Goal: Task Accomplishment & Management: Use online tool/utility

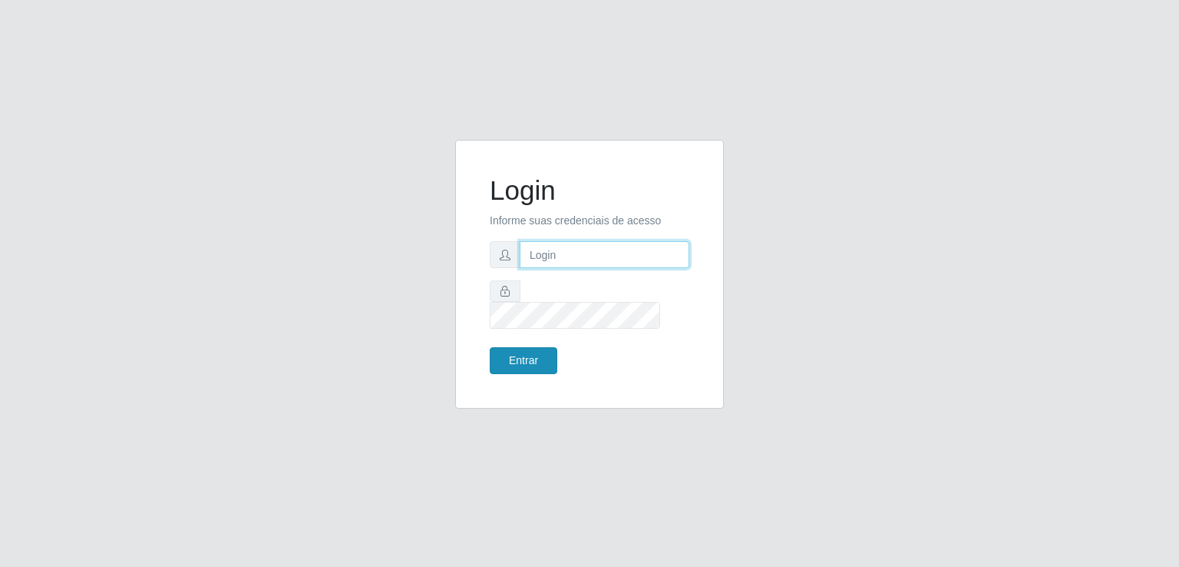
type input "[EMAIL_ADDRESS][DOMAIN_NAME]"
click at [517, 347] on button "Entrar" at bounding box center [524, 360] width 68 height 27
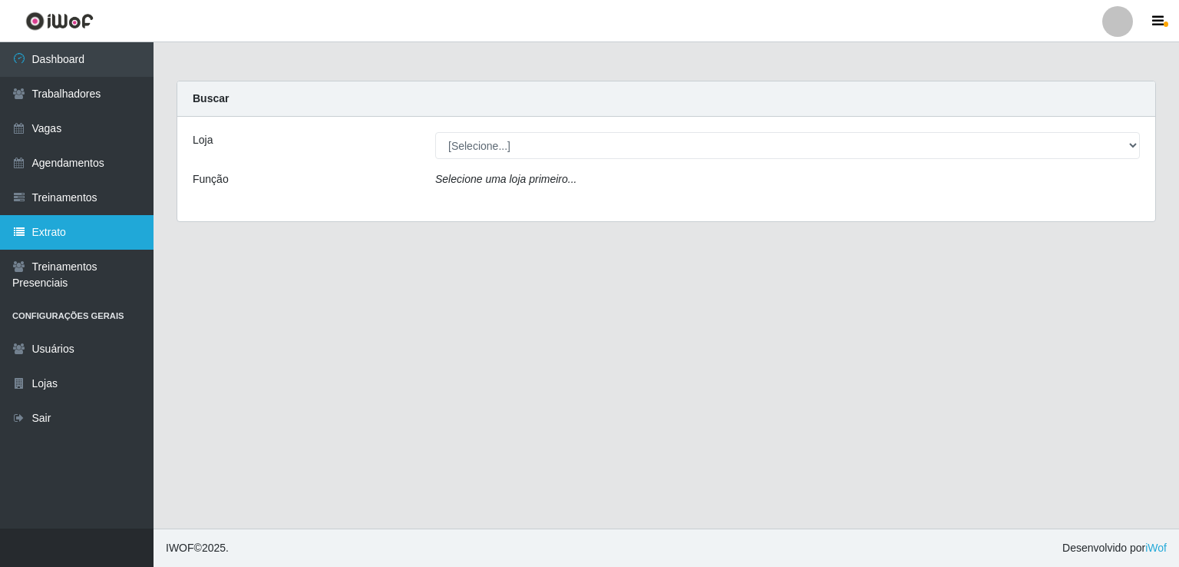
click at [55, 228] on link "Extrato" at bounding box center [77, 232] width 154 height 35
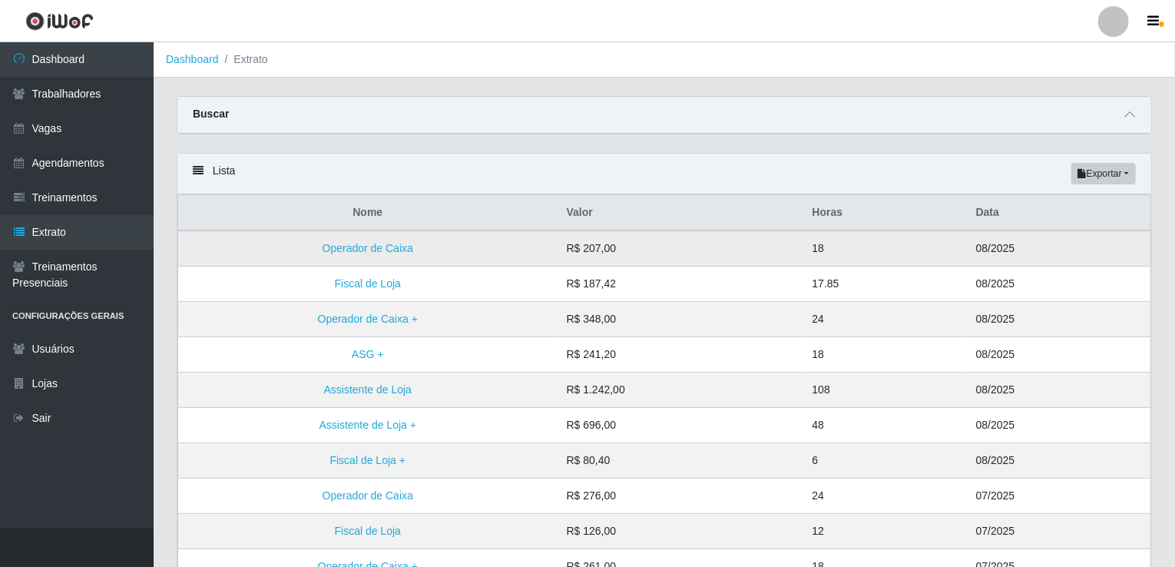
click at [382, 254] on td "Operador de Caixa" at bounding box center [367, 248] width 379 height 36
click at [382, 248] on link "Operador de Caixa" at bounding box center [367, 248] width 91 height 12
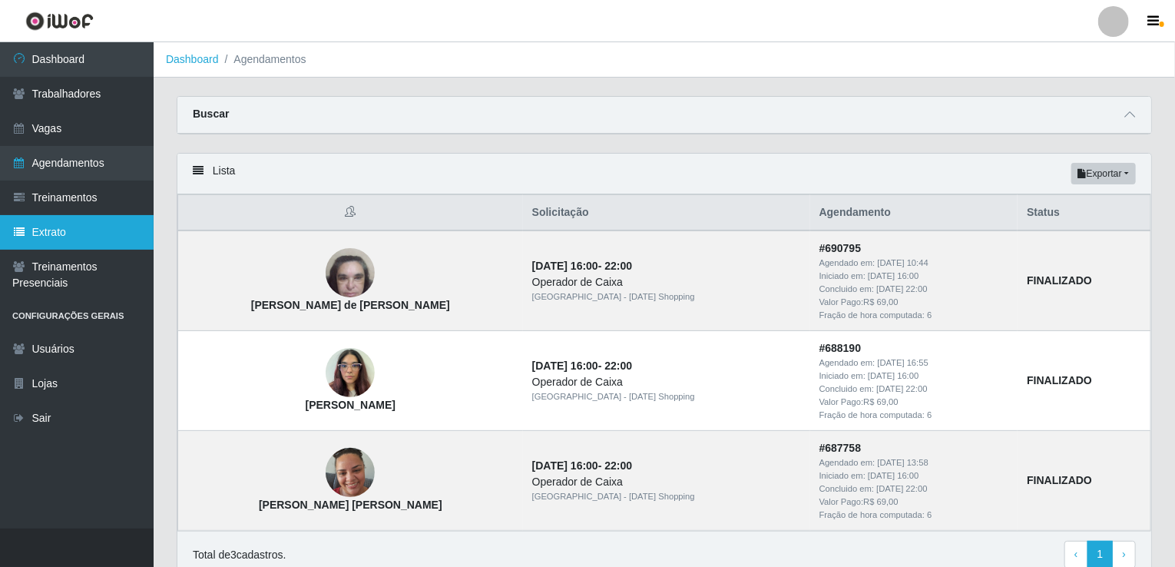
click at [74, 234] on link "Extrato" at bounding box center [77, 232] width 154 height 35
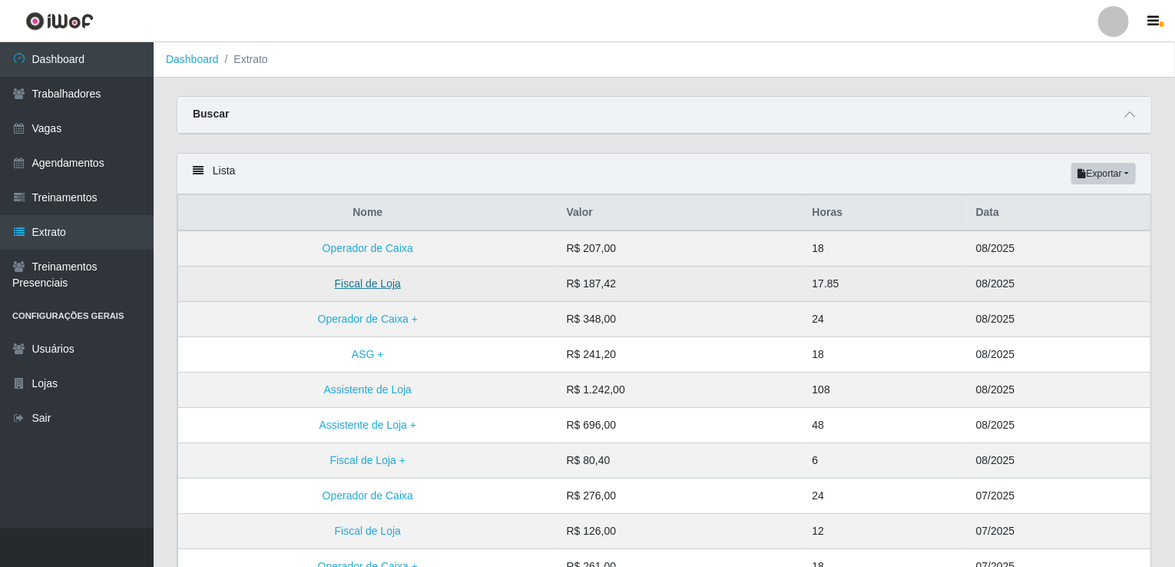
click at [350, 282] on link "Fiscal de Loja" at bounding box center [368, 283] width 66 height 12
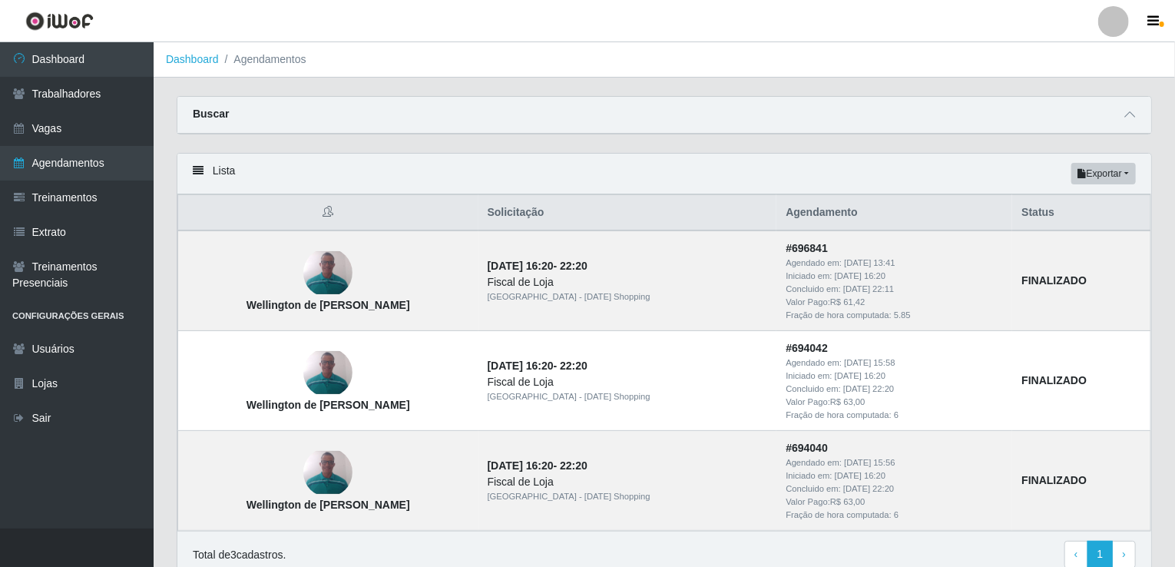
click at [1173, 559] on div "Carregando... Buscar Início em [DATE] Término em [DATE] Status [Selecione...] A…" at bounding box center [664, 346] width 1021 height 501
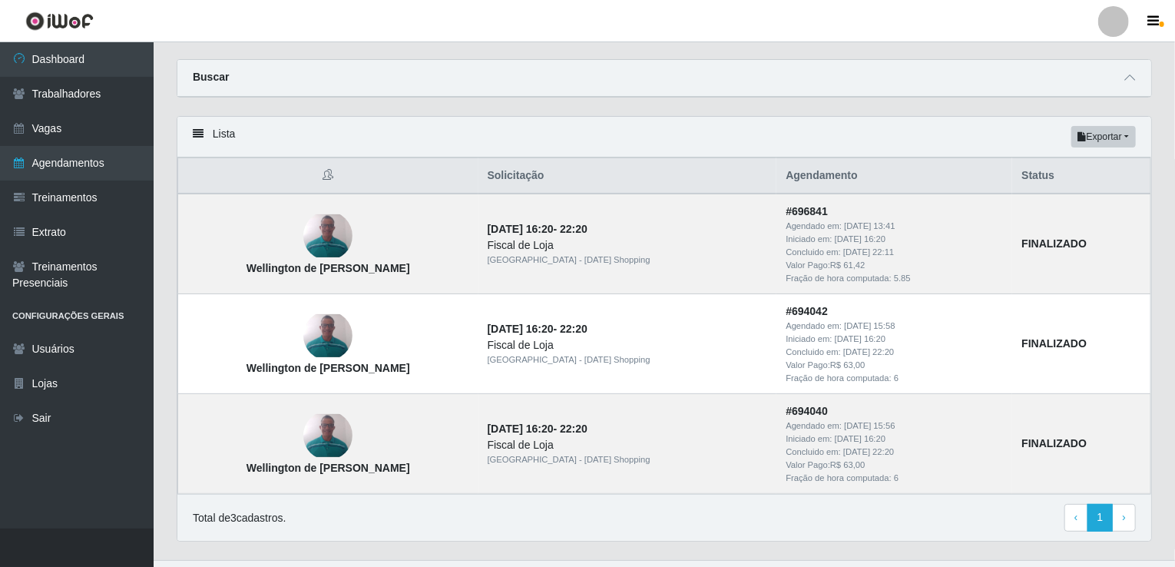
scroll to position [66, 0]
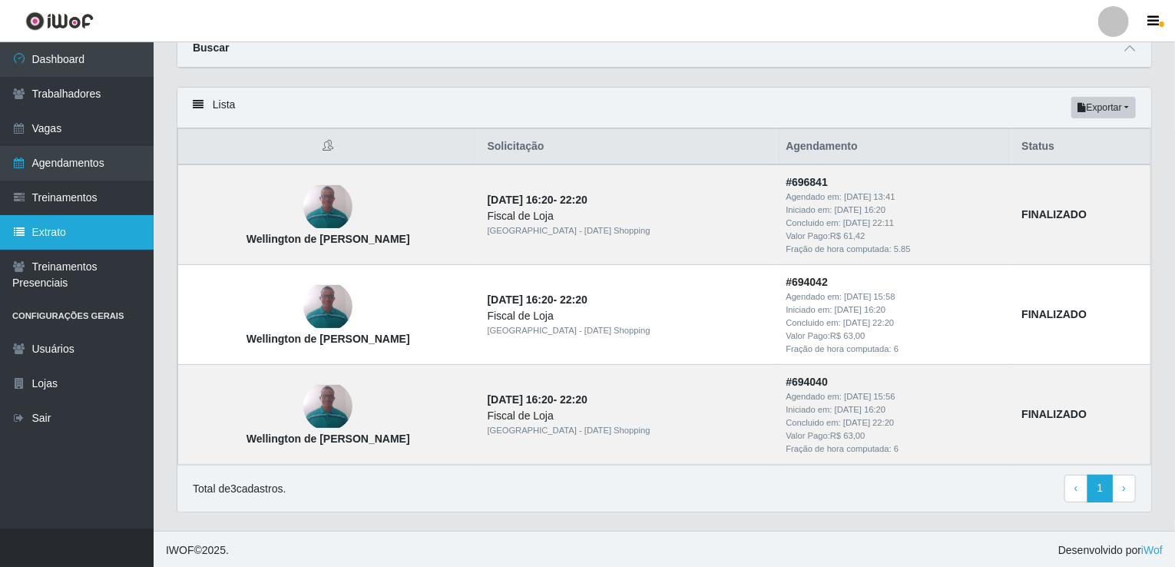
click at [94, 224] on link "Extrato" at bounding box center [77, 232] width 154 height 35
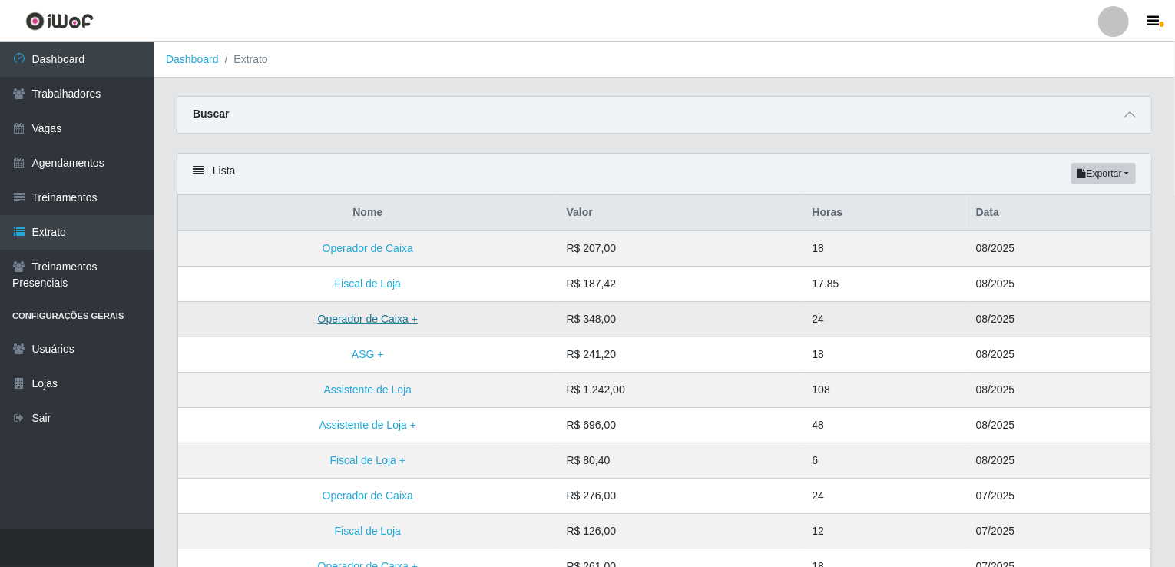
click at [351, 323] on link "Operador de Caixa +" at bounding box center [368, 318] width 100 height 12
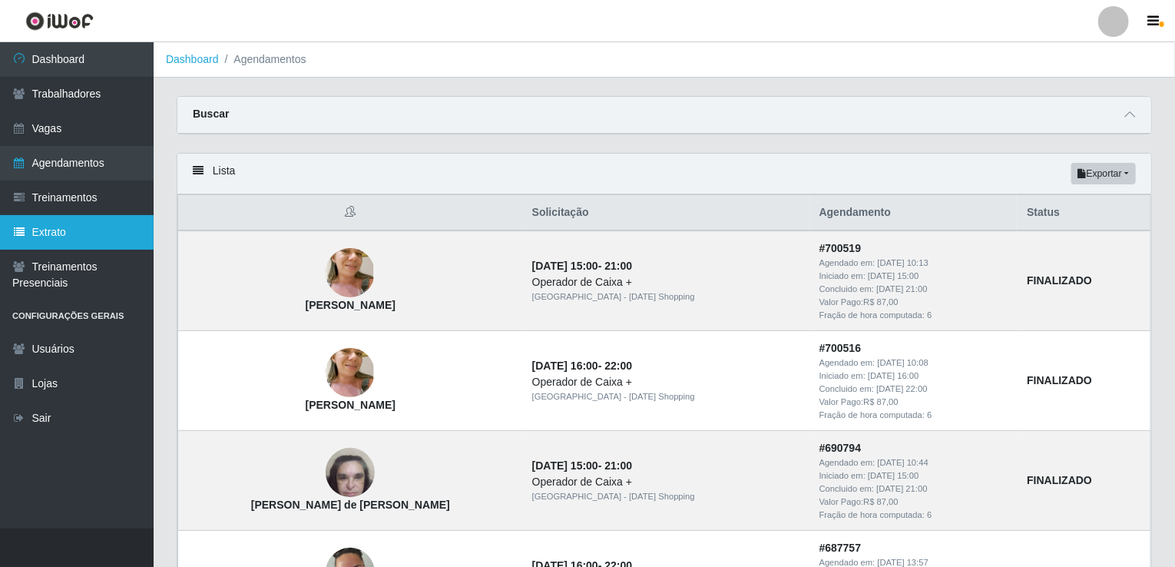
click at [77, 237] on link "Extrato" at bounding box center [77, 232] width 154 height 35
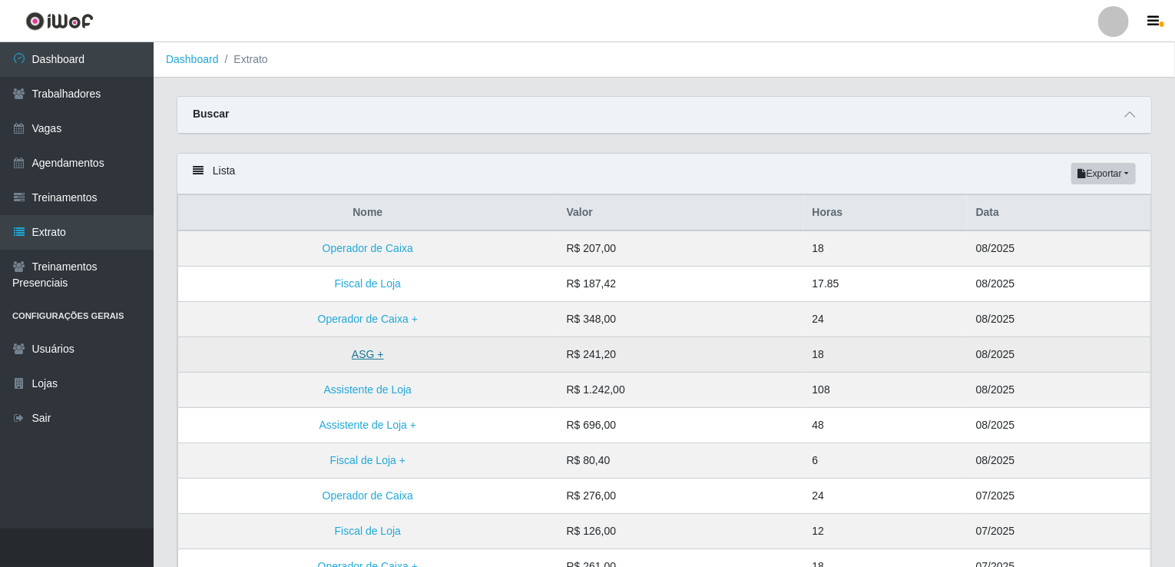
click at [360, 354] on link "ASG +" at bounding box center [368, 354] width 32 height 12
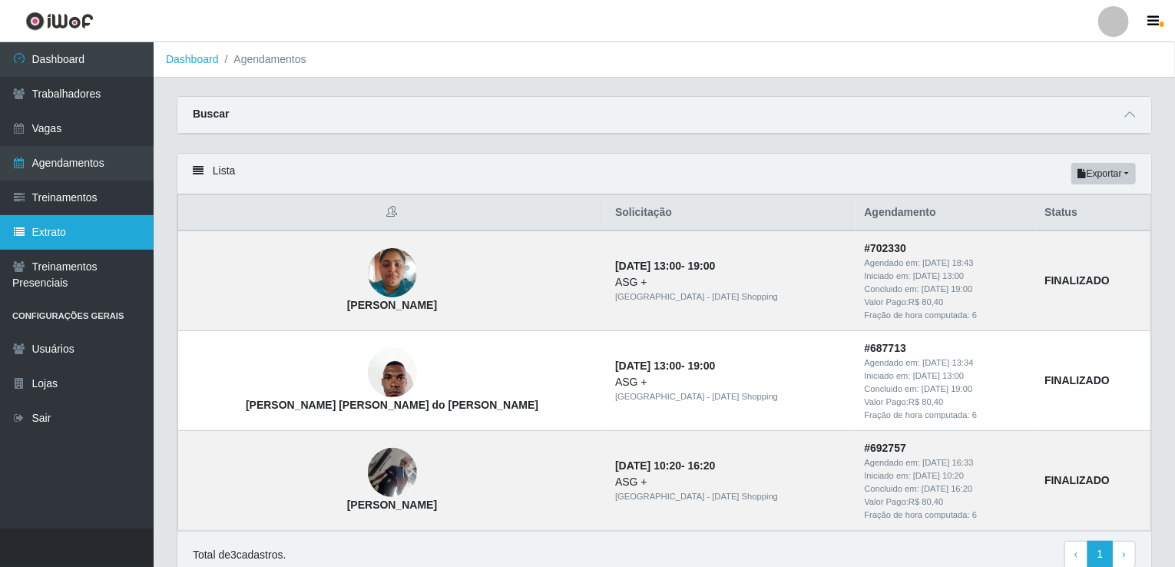
click at [86, 226] on link "Extrato" at bounding box center [77, 232] width 154 height 35
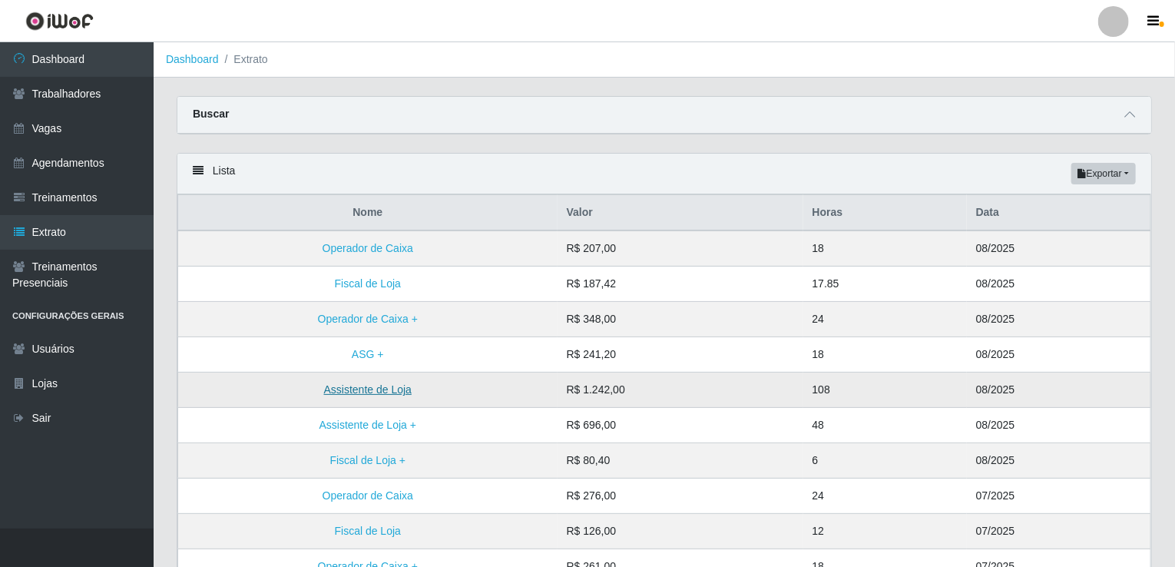
click at [365, 388] on link "Assistente de Loja" at bounding box center [368, 389] width 88 height 12
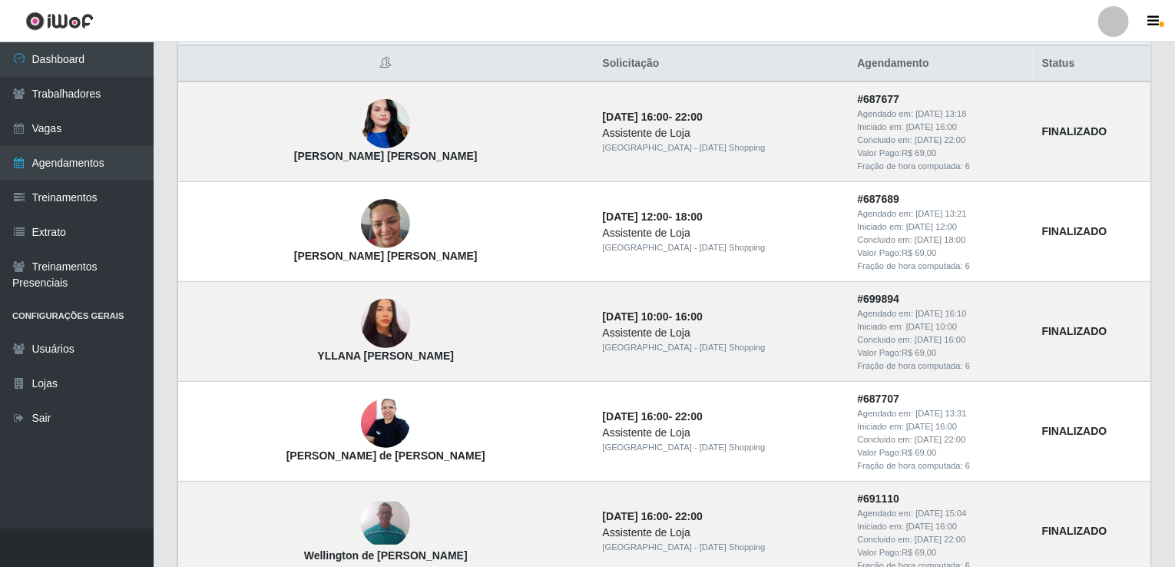
scroll to position [148, 0]
click at [64, 225] on link "Extrato" at bounding box center [77, 232] width 154 height 35
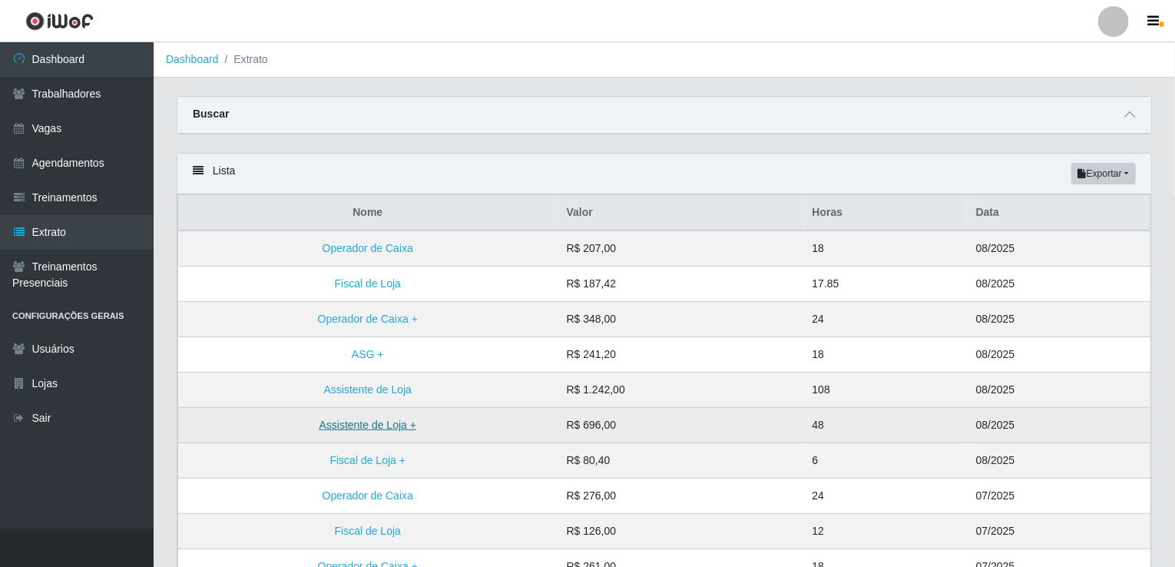
click at [351, 418] on link "Assistente de Loja +" at bounding box center [367, 424] width 97 height 12
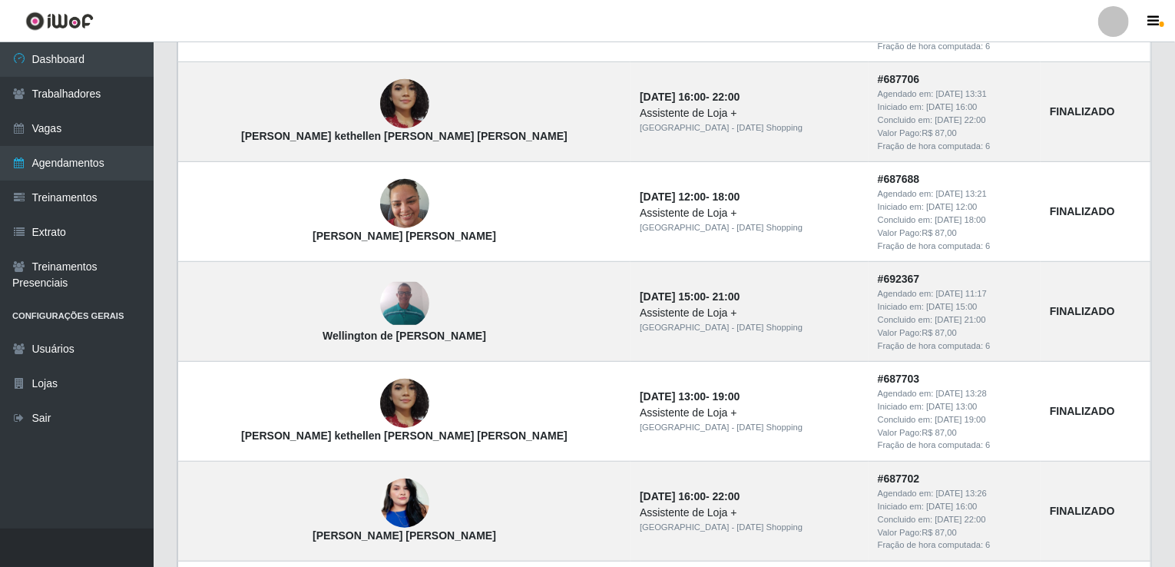
scroll to position [399, 0]
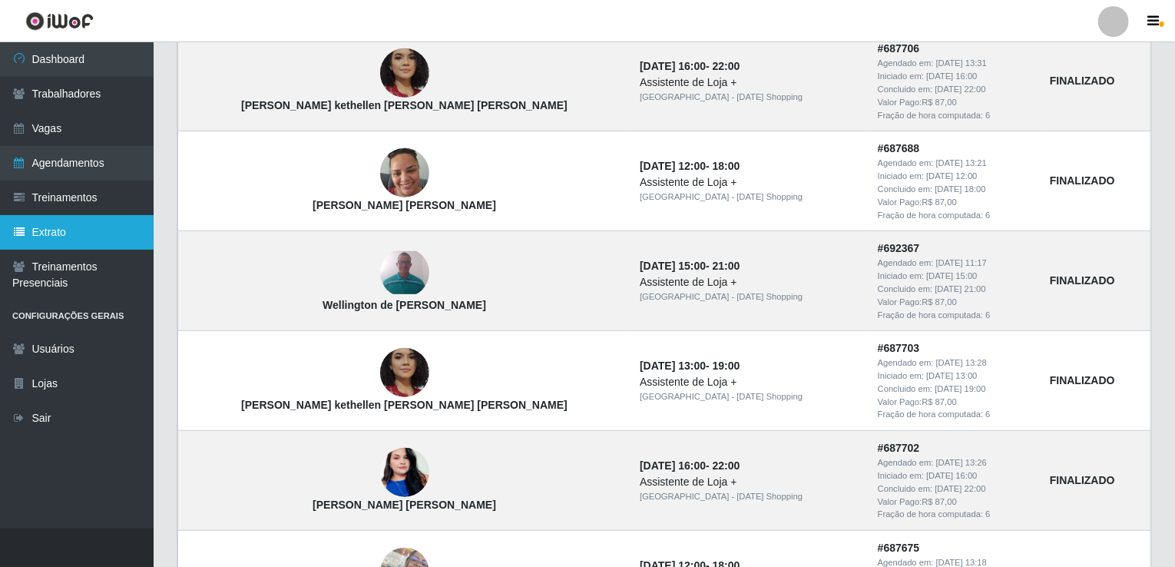
click at [68, 237] on link "Extrato" at bounding box center [77, 232] width 154 height 35
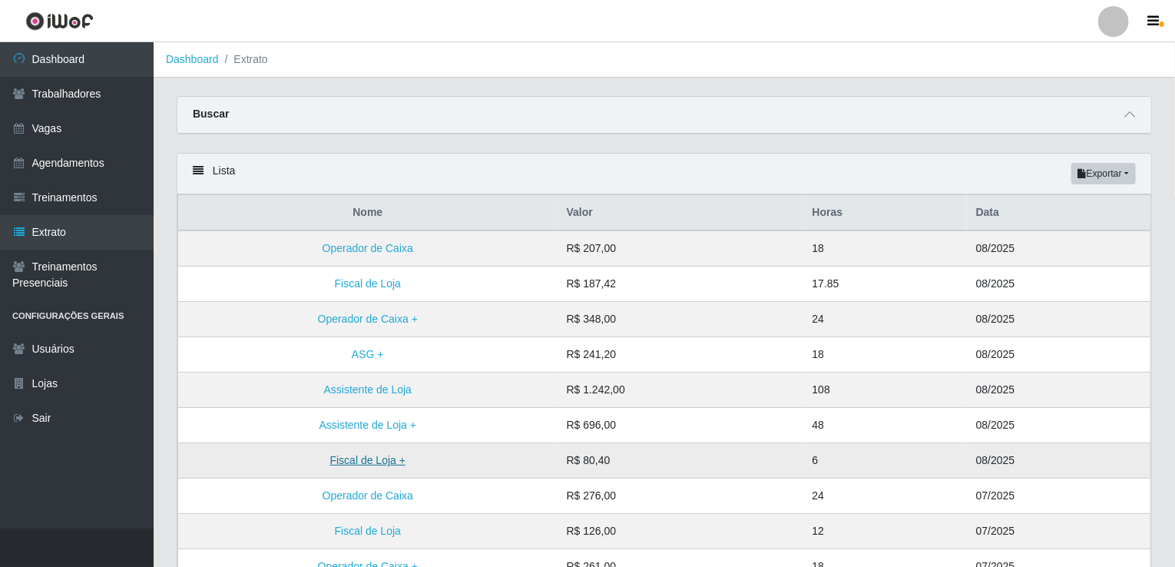
click at [352, 458] on link "Fiscal de Loja +" at bounding box center [367, 460] width 75 height 12
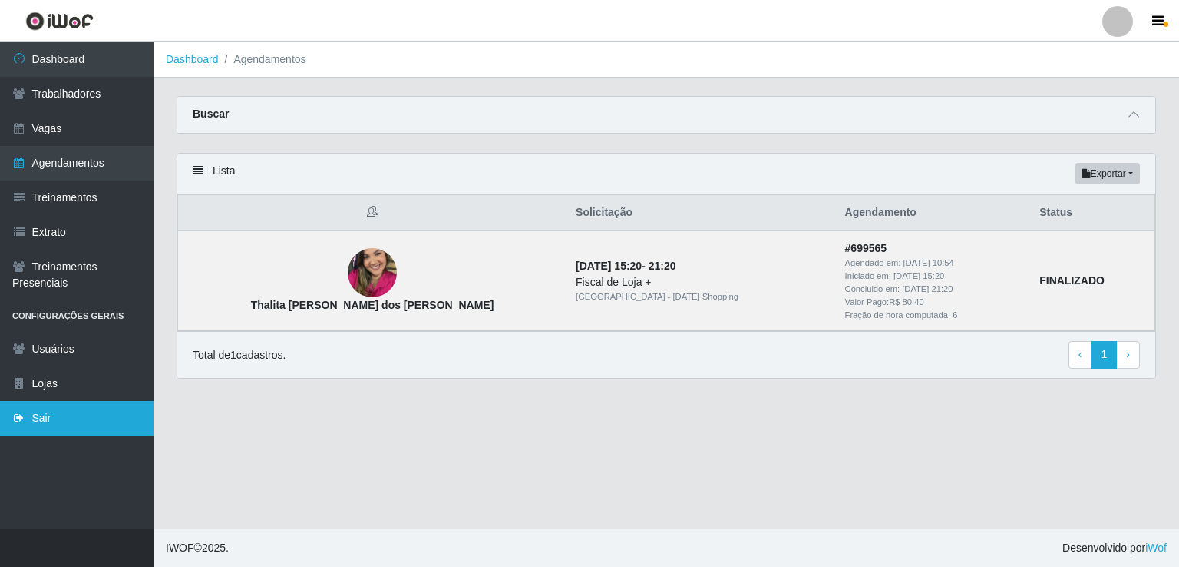
click at [55, 418] on link "Sair" at bounding box center [77, 418] width 154 height 35
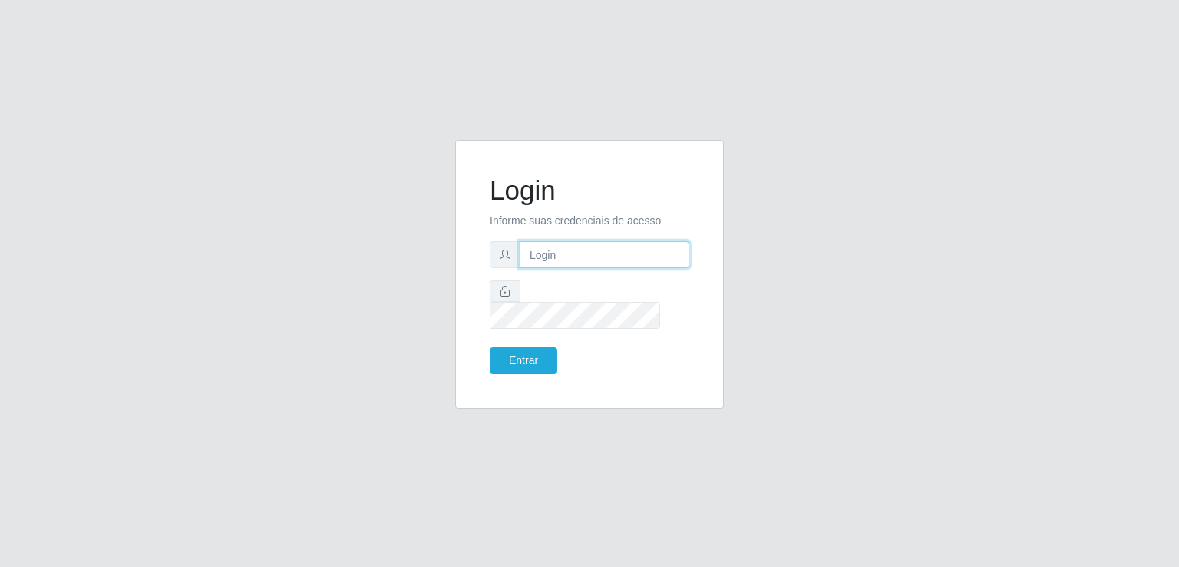
type input "[EMAIL_ADDRESS][DOMAIN_NAME]"
